Goal: Task Accomplishment & Management: Manage account settings

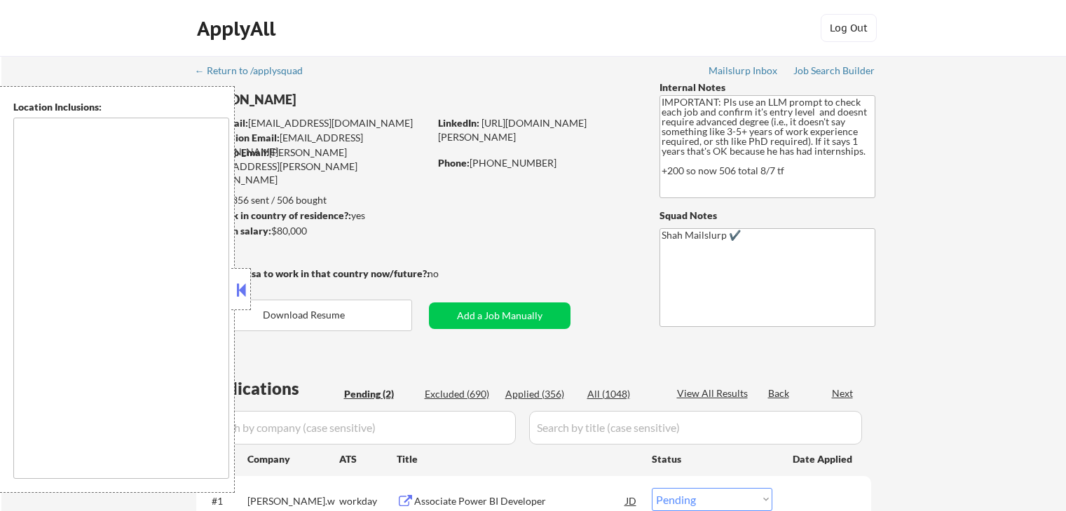
select select ""pending""
type textarea "[GEOGRAPHIC_DATA], [GEOGRAPHIC_DATA] [GEOGRAPHIC_DATA], [GEOGRAPHIC_DATA] [GEOG…"
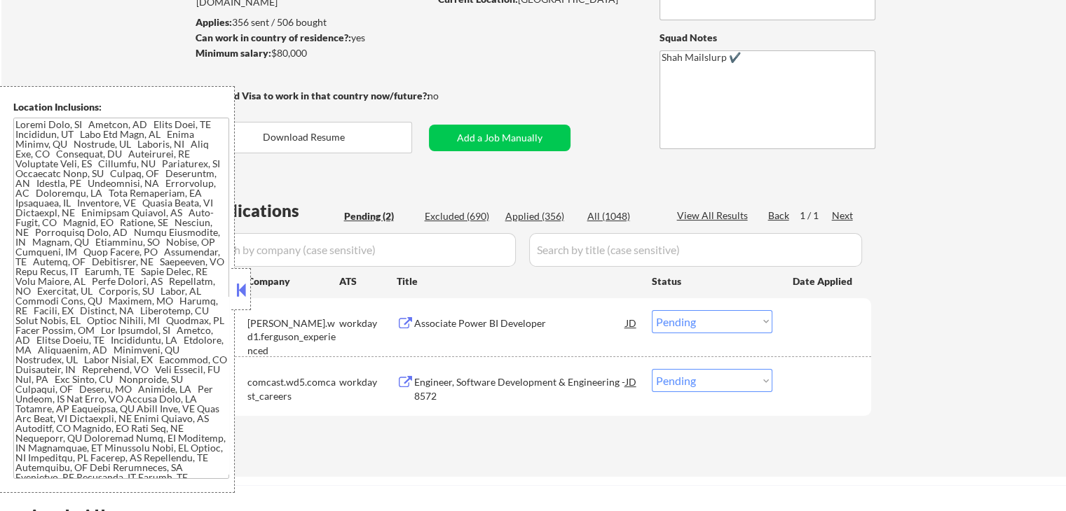
scroll to position [280, 0]
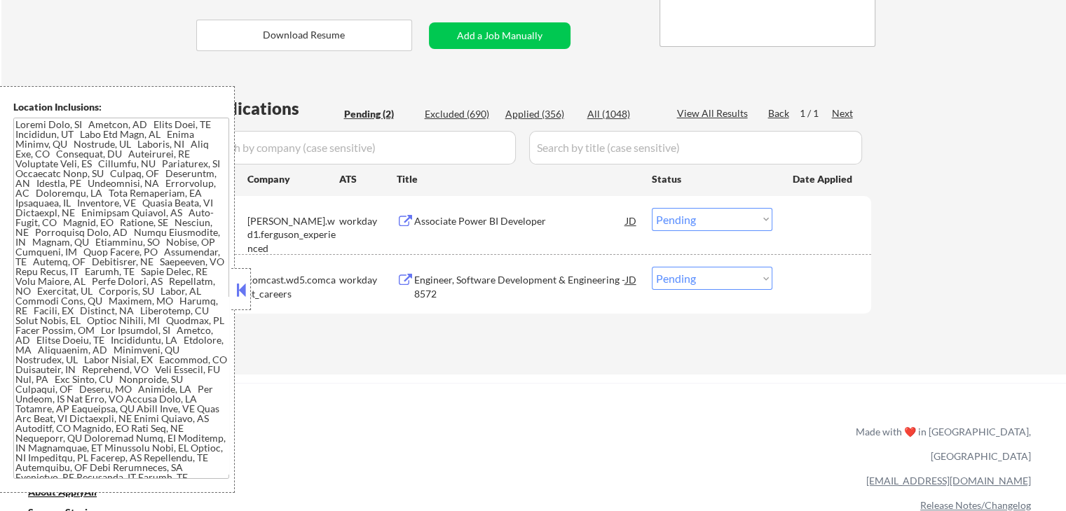
click at [406, 224] on button at bounding box center [406, 221] width 18 height 13
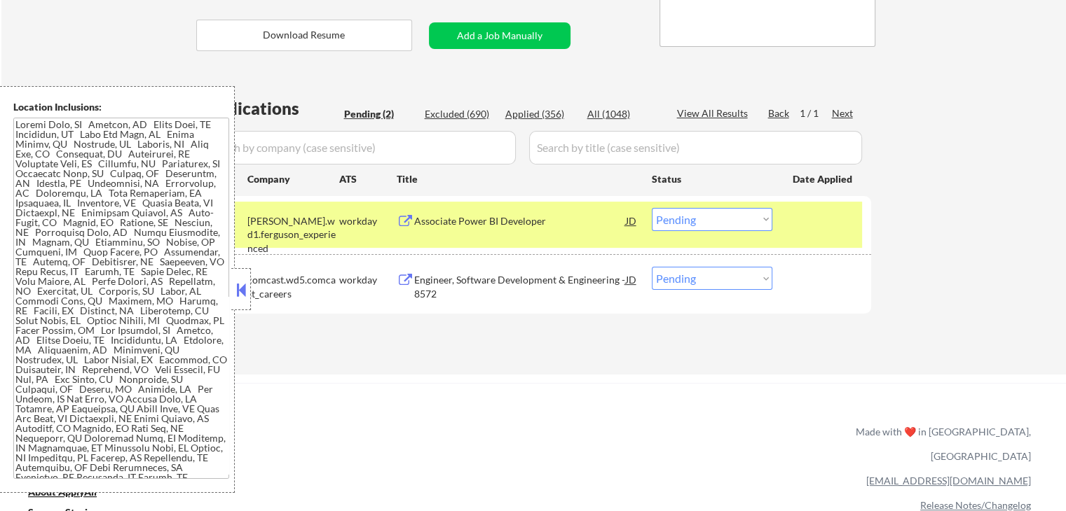
click at [412, 284] on button at bounding box center [406, 280] width 18 height 13
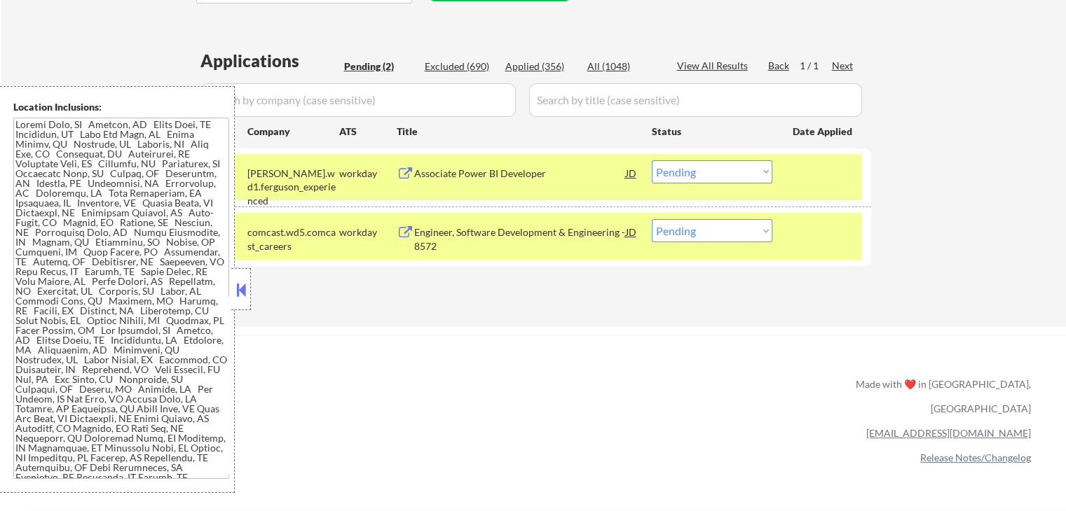
scroll to position [350, 0]
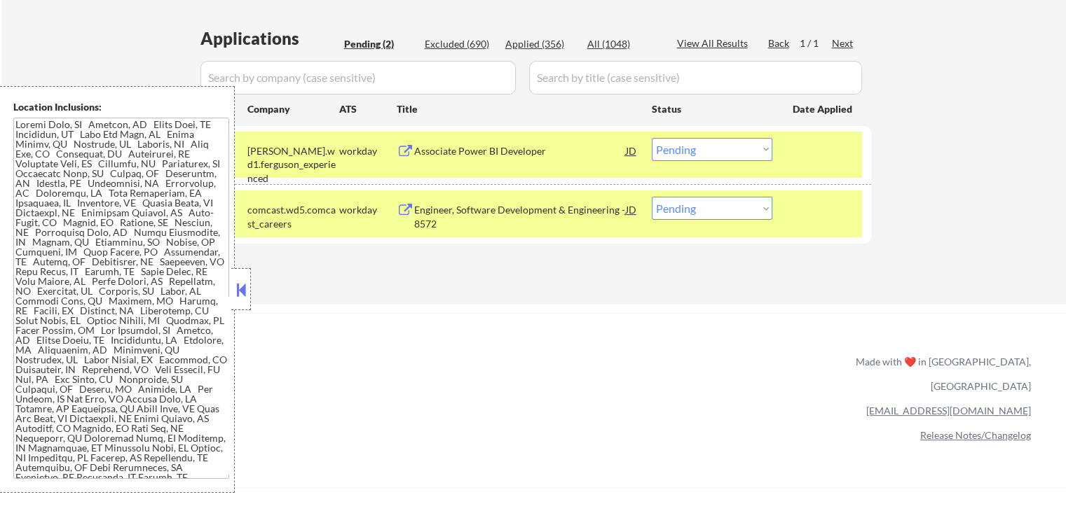
click at [703, 218] on select "Choose an option... Pending Applied Excluded (Questions) Excluded (Expired) Exc…" at bounding box center [712, 208] width 121 height 23
select select ""excluded__bad_match_""
click at [652, 197] on select "Choose an option... Pending Applied Excluded (Questions) Excluded (Expired) Exc…" at bounding box center [712, 208] width 121 height 23
drag, startPoint x: 707, startPoint y: 149, endPoint x: 715, endPoint y: 159, distance: 12.5
click at [709, 149] on select "Choose an option... Pending Applied Excluded (Questions) Excluded (Expired) Exc…" at bounding box center [712, 149] width 121 height 23
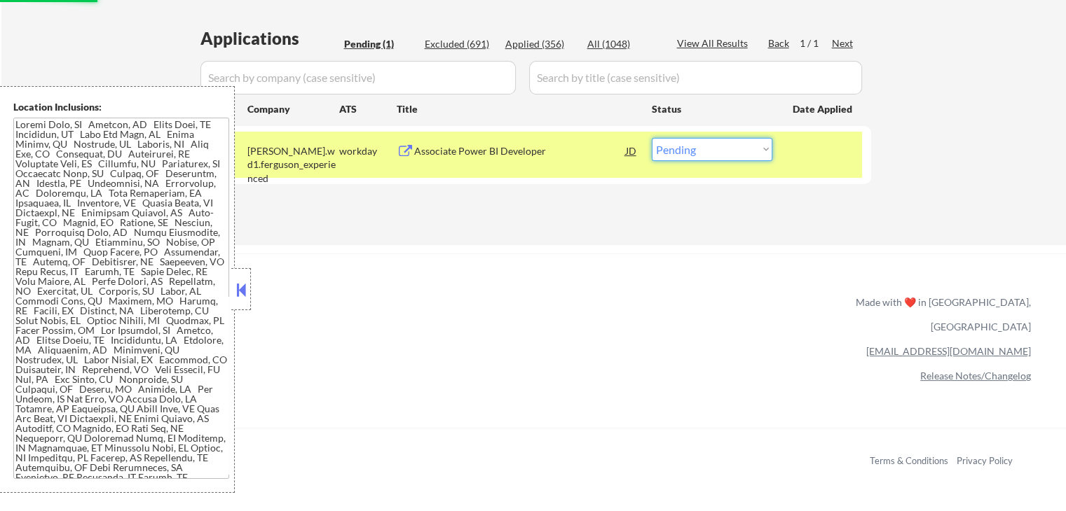
select select ""excluded__bad_match_""
click at [652, 138] on select "Choose an option... Pending Applied Excluded (Questions) Excluded (Expired) Exc…" at bounding box center [712, 149] width 121 height 23
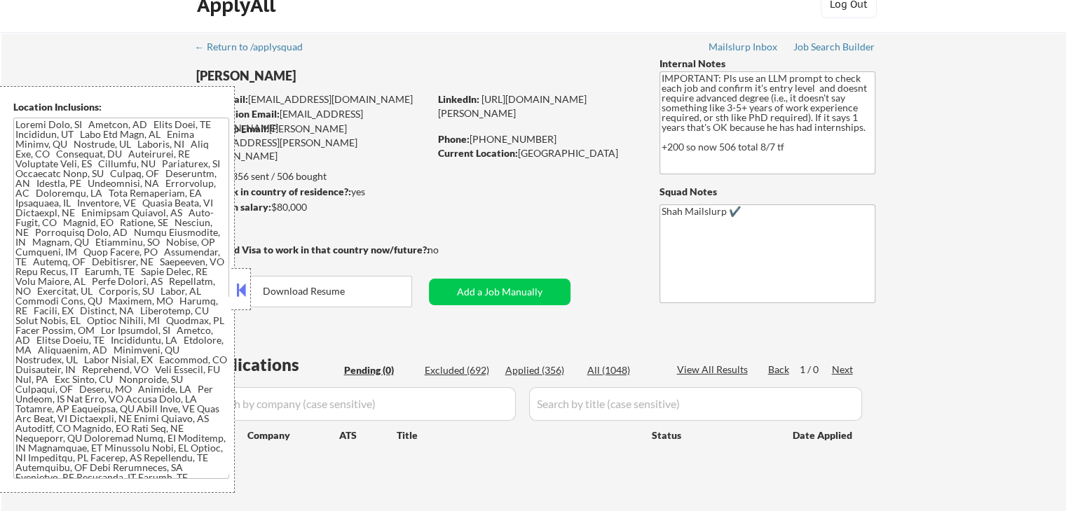
scroll to position [0, 0]
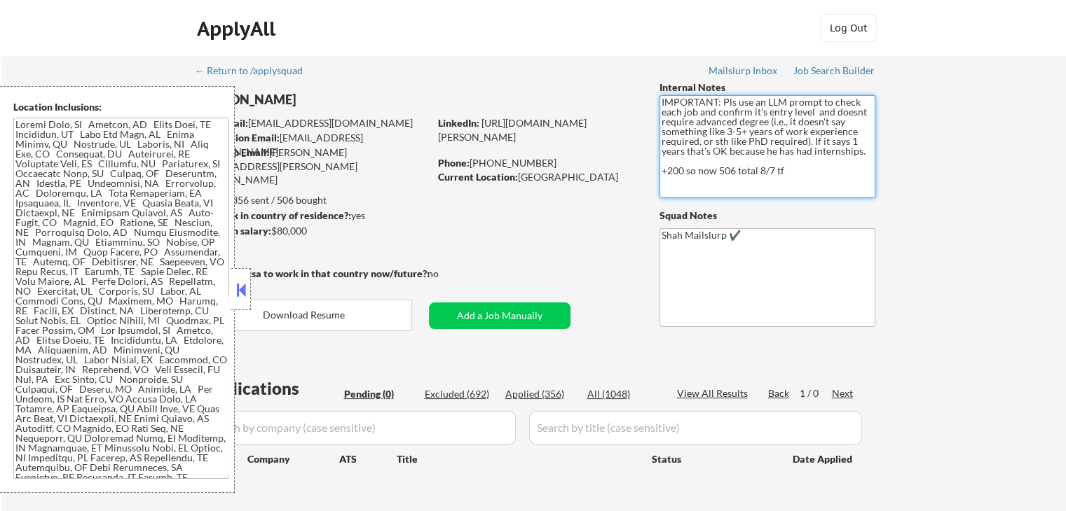
drag, startPoint x: 827, startPoint y: 168, endPoint x: 641, endPoint y: 90, distance: 201.6
click at [641, 90] on div "← Return to /applysquad Mailslurp Inbox Job Search Builder [PERSON_NAME] User E…" at bounding box center [533, 291] width 699 height 470
click at [958, 176] on div "← Return to /applysquad Mailslurp Inbox Job Search Builder [PERSON_NAME] User E…" at bounding box center [533, 296] width 1064 height 481
